Goal: Transaction & Acquisition: Purchase product/service

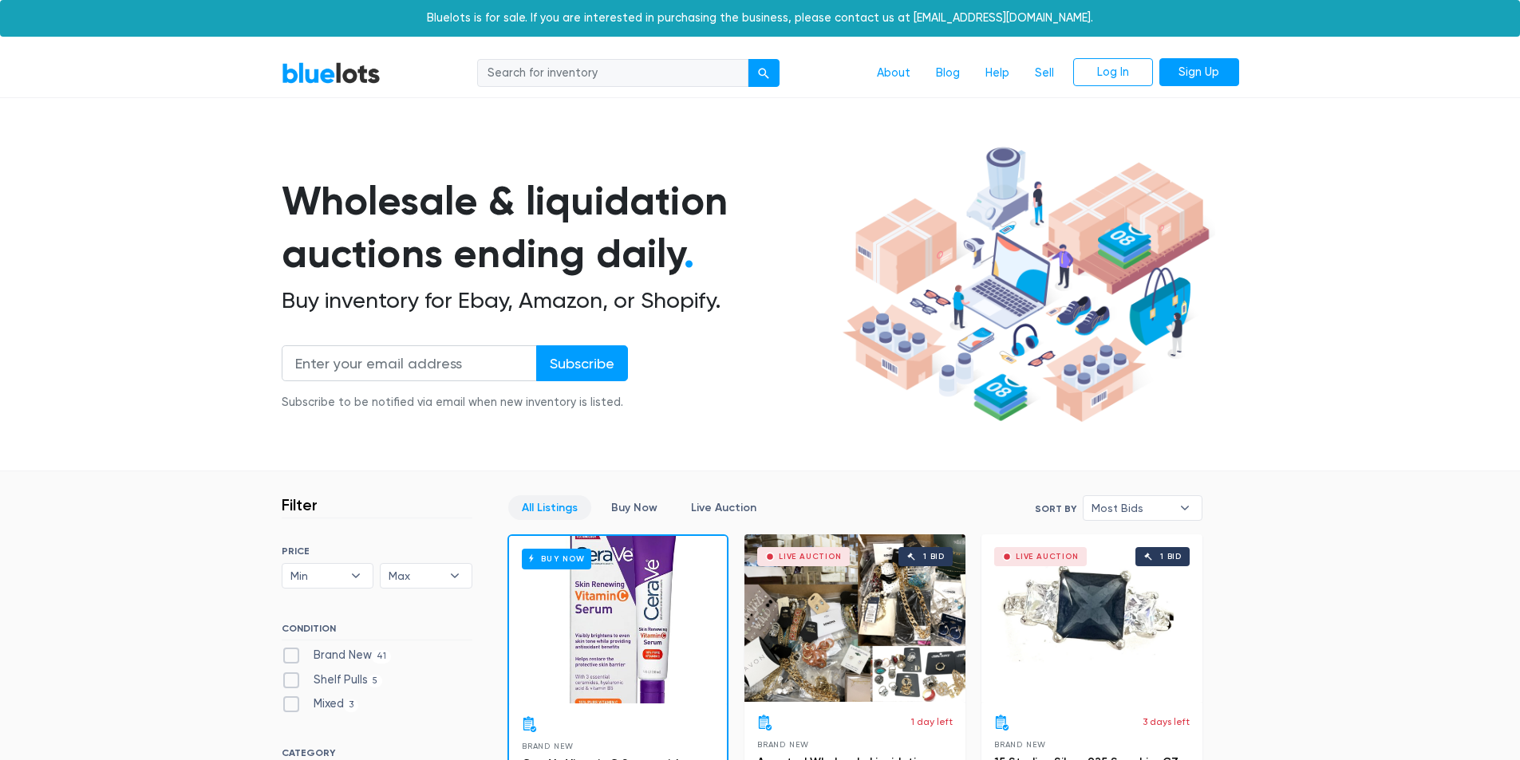
click at [609, 73] on input "search" at bounding box center [612, 73] width 271 height 29
type input "star wars"
click at [764, 69] on div "submit" at bounding box center [763, 73] width 11 height 11
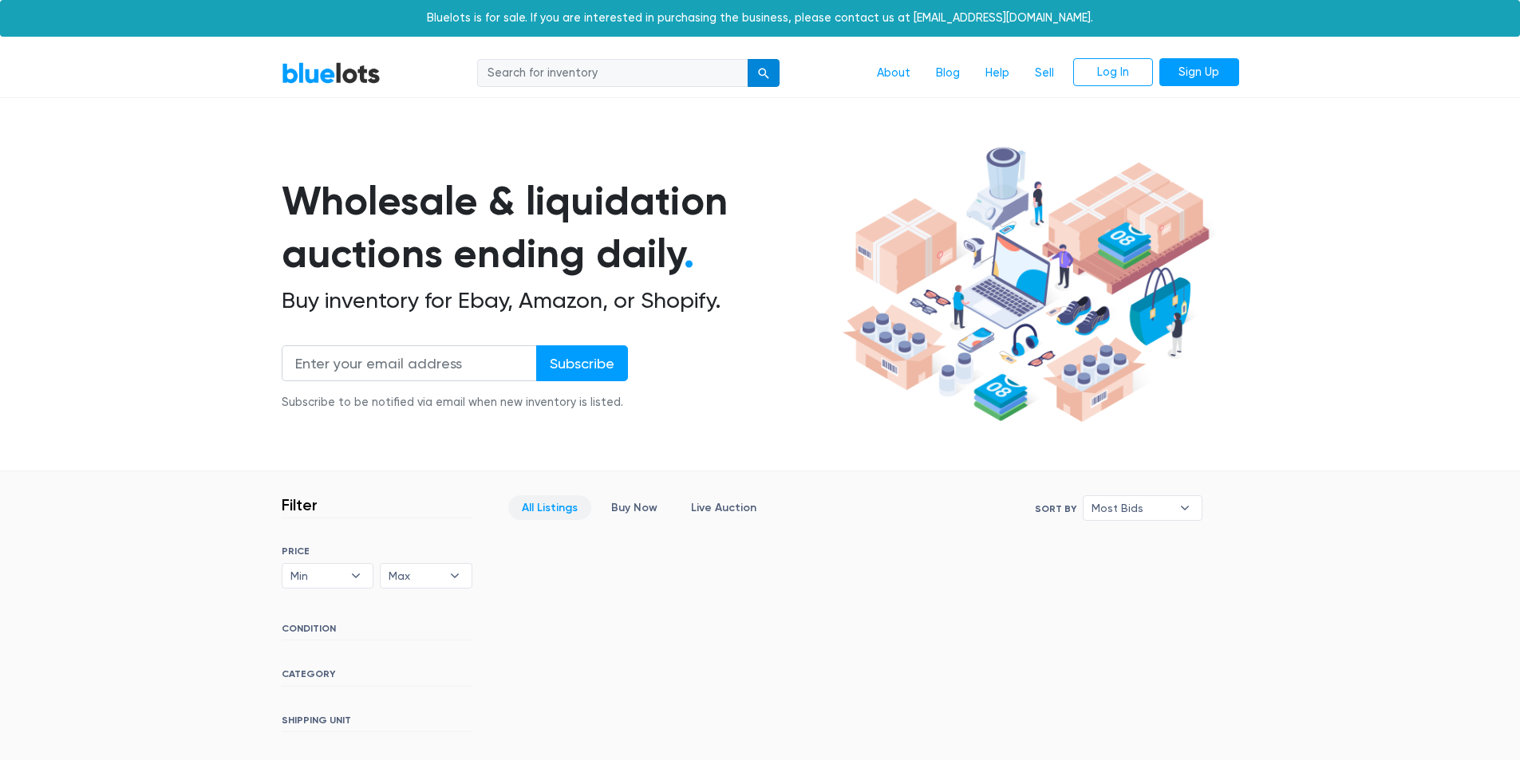
click at [766, 69] on div "submit" at bounding box center [763, 73] width 11 height 11
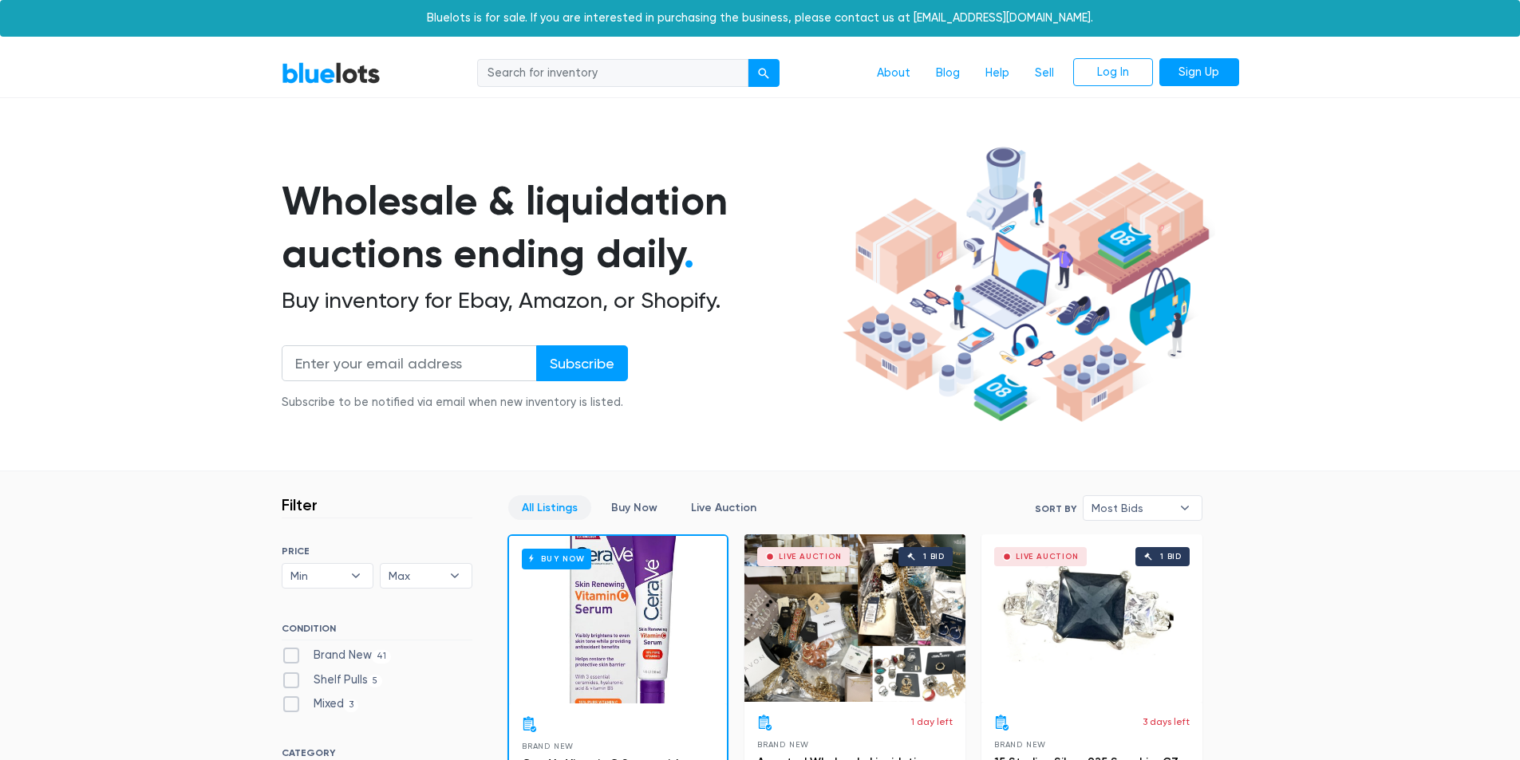
click at [622, 85] on input "search" at bounding box center [612, 73] width 271 height 29
type input "adult"
click at [748, 59] on button "submit" at bounding box center [764, 73] width 32 height 29
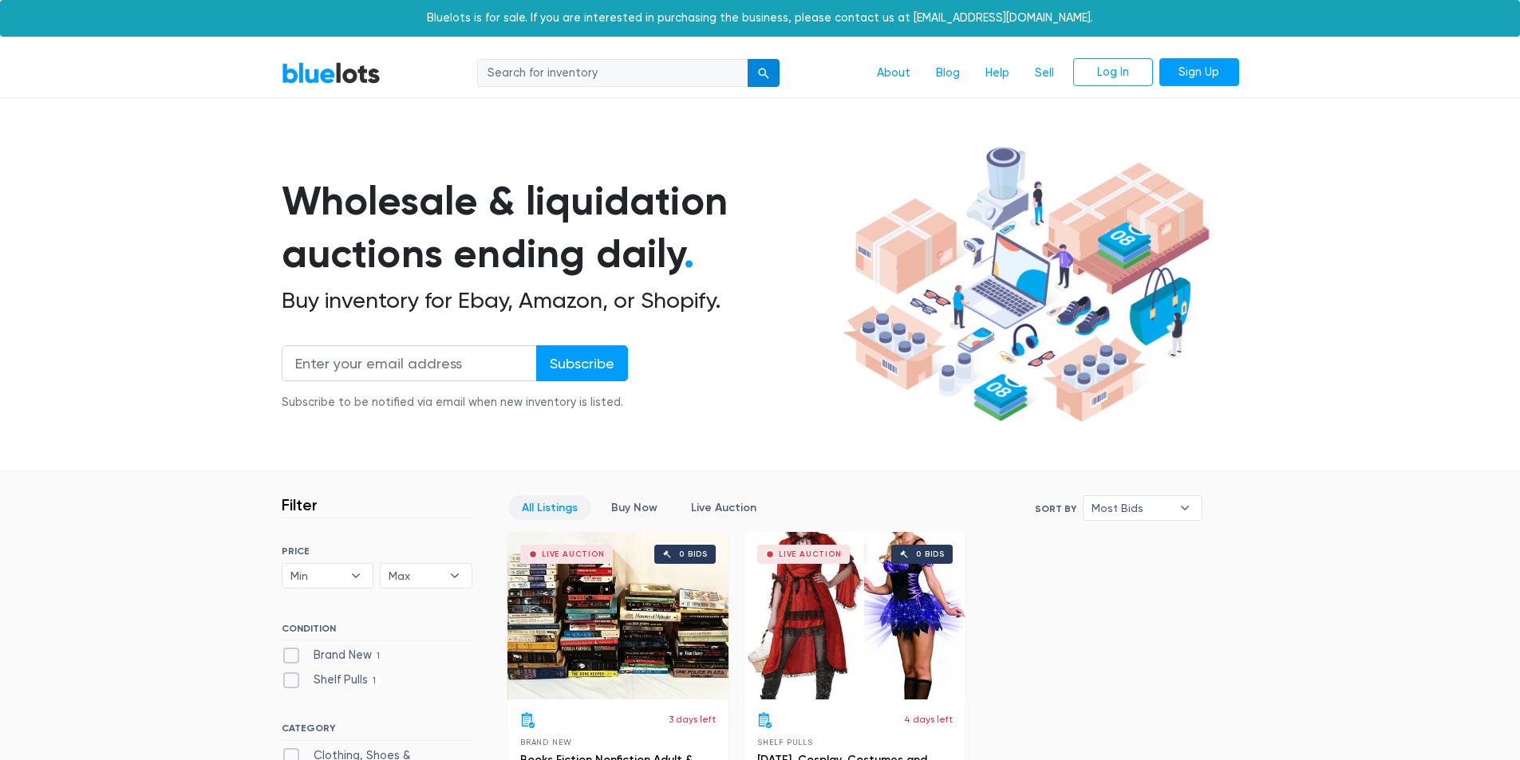
click at [759, 80] on button "submit" at bounding box center [764, 73] width 32 height 29
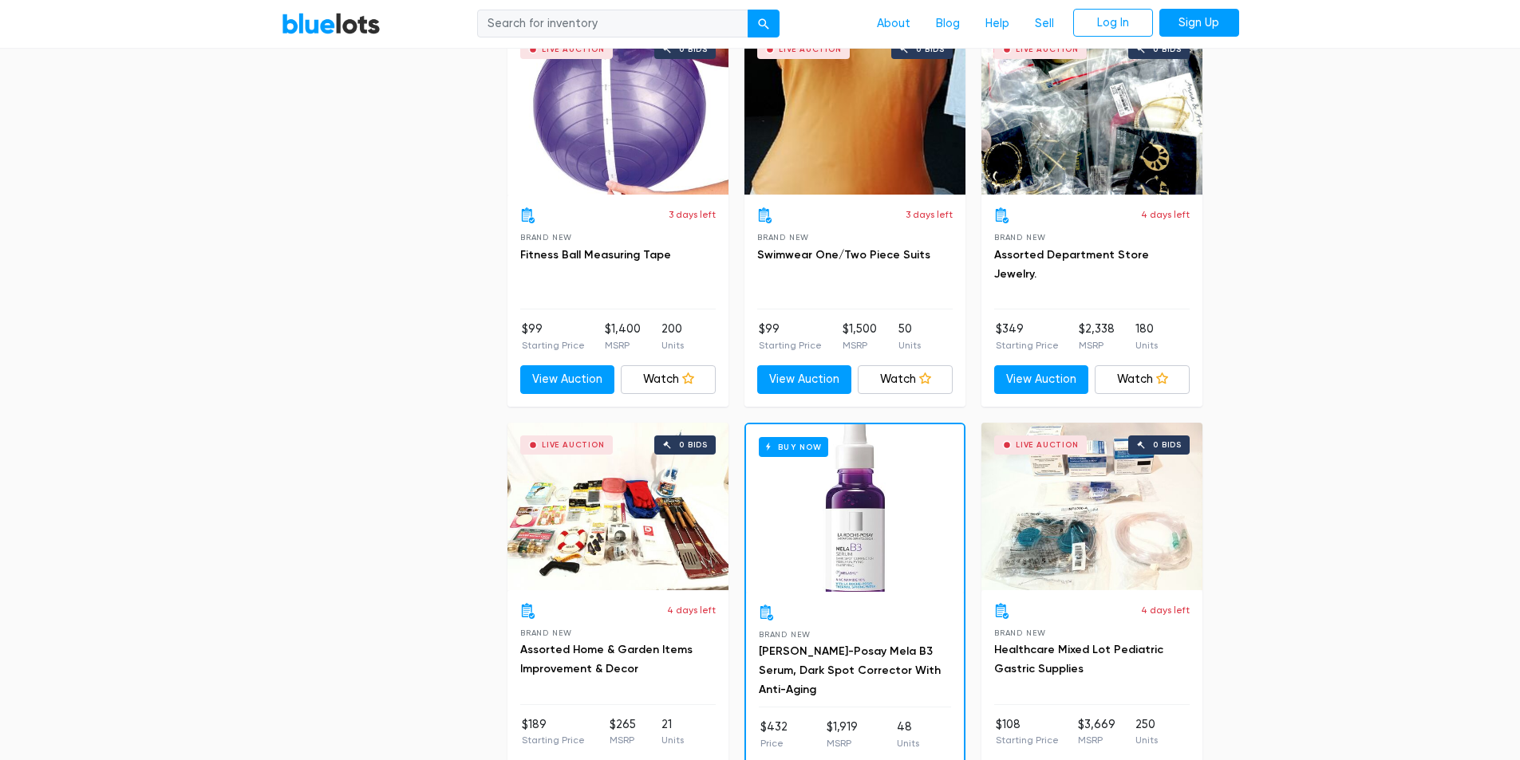
scroll to position [1676, 0]
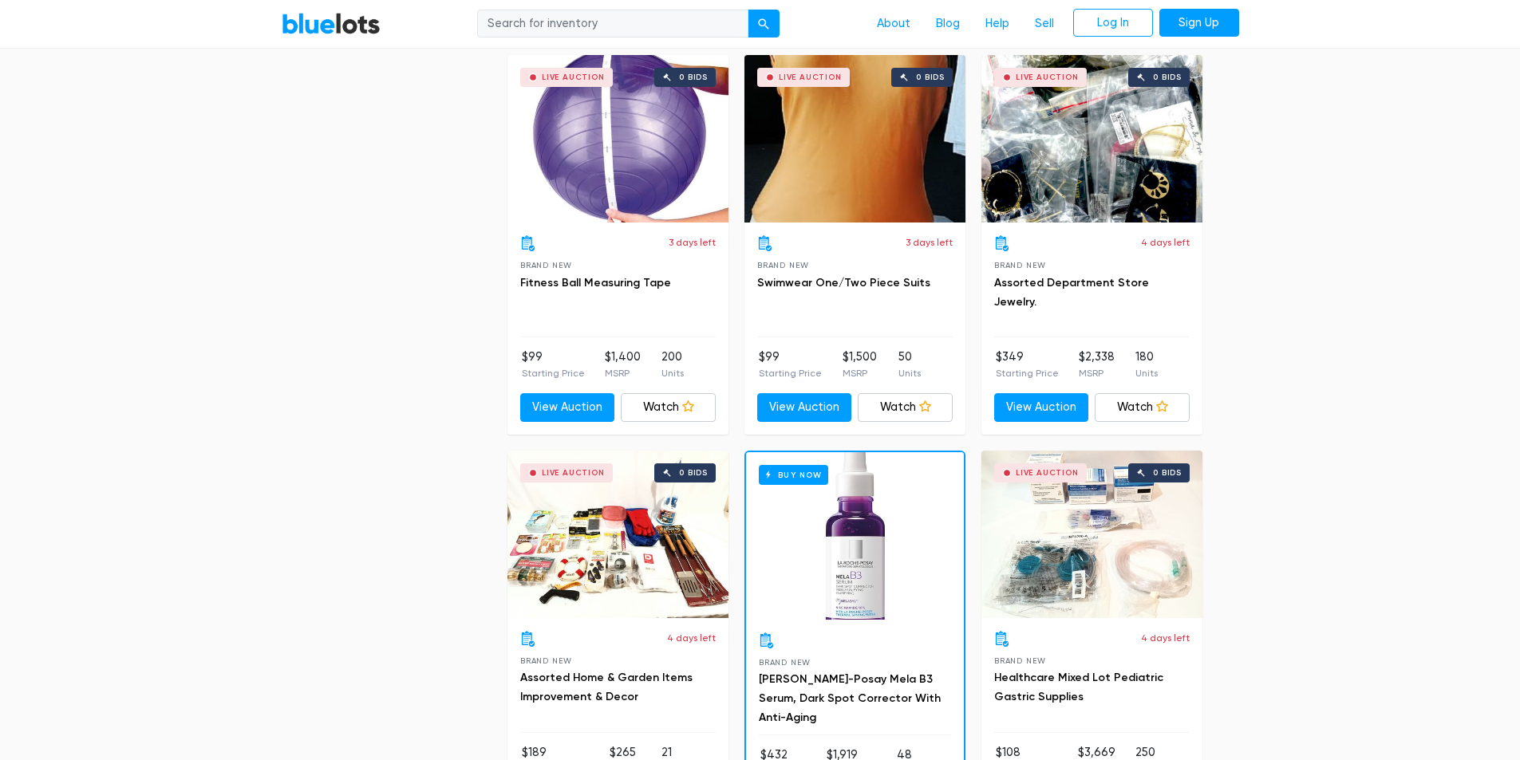
click at [512, 17] on input "search" at bounding box center [612, 24] width 271 height 29
type input "sex"
click at [768, 23] on div "submit" at bounding box center [763, 24] width 11 height 11
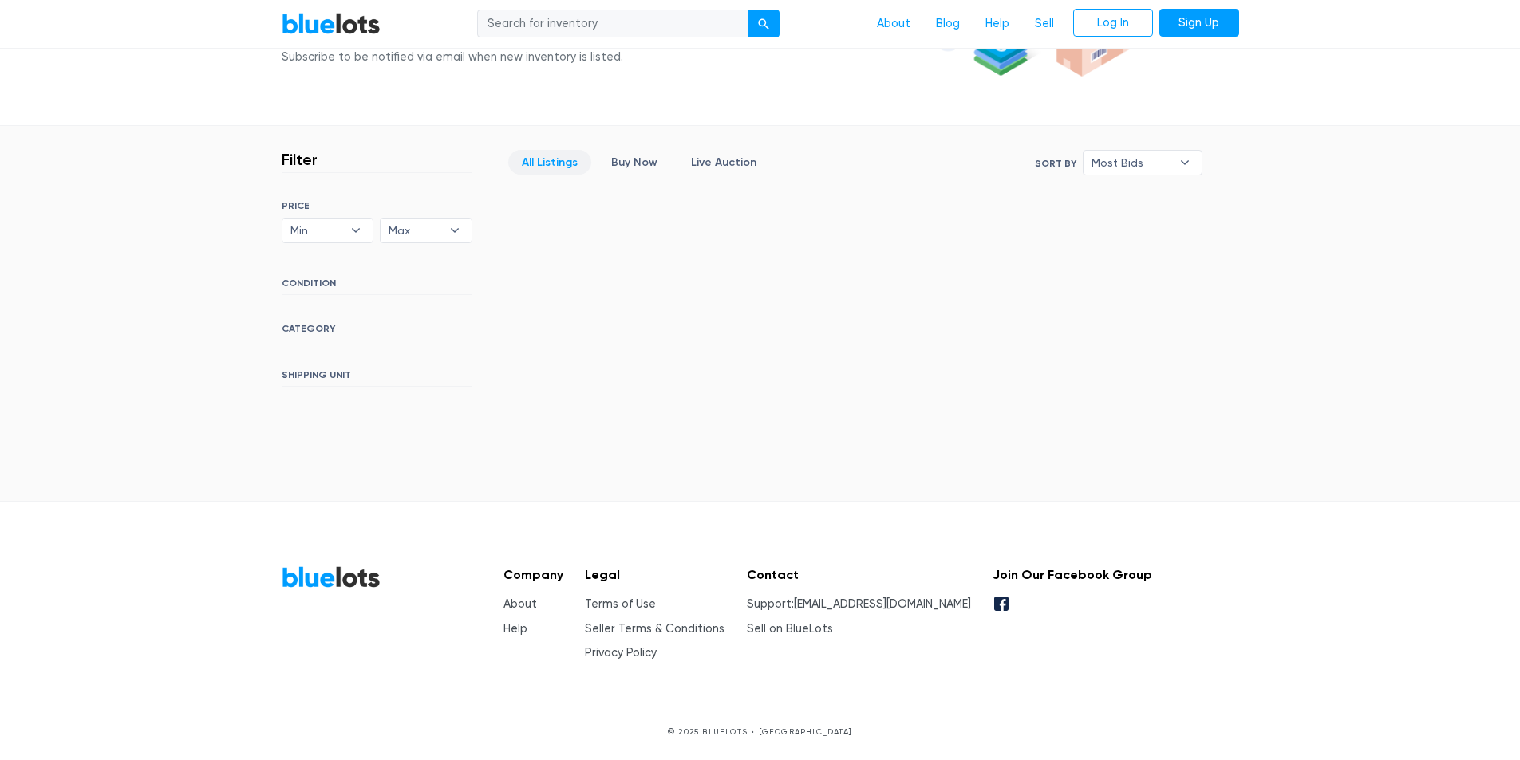
scroll to position [347, 0]
